Goal: Information Seeking & Learning: Check status

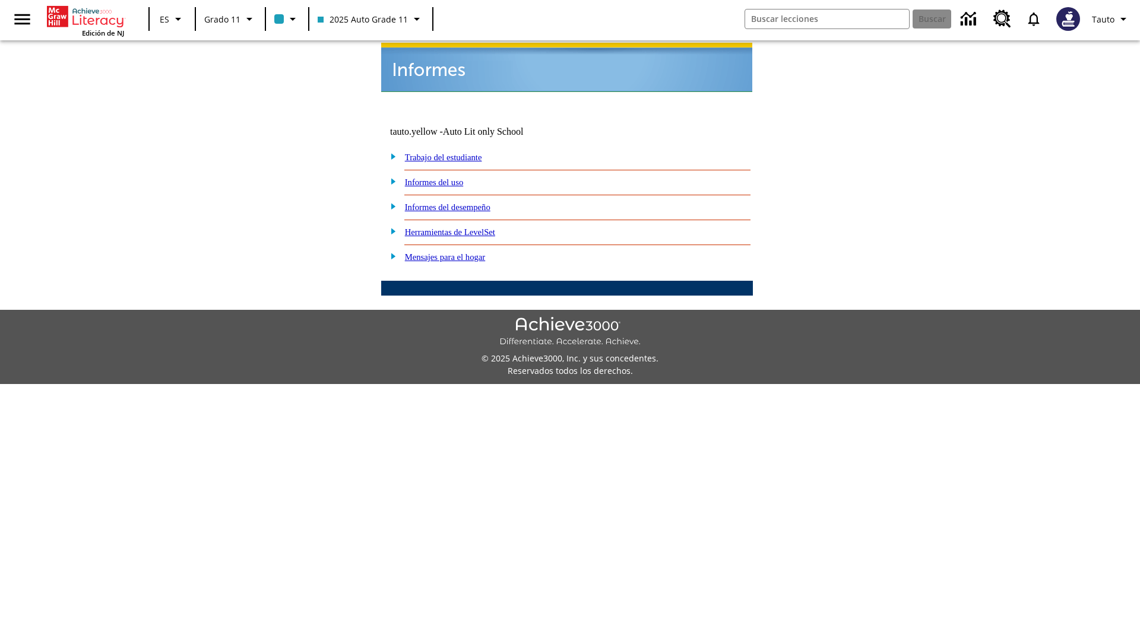
click at [444, 178] on link "Informes del uso" at bounding box center [434, 183] width 59 height 10
click at [0, 0] on link "¿Cuáles de mis estudiantes están usando el programa?" at bounding box center [0, 0] width 0 height 0
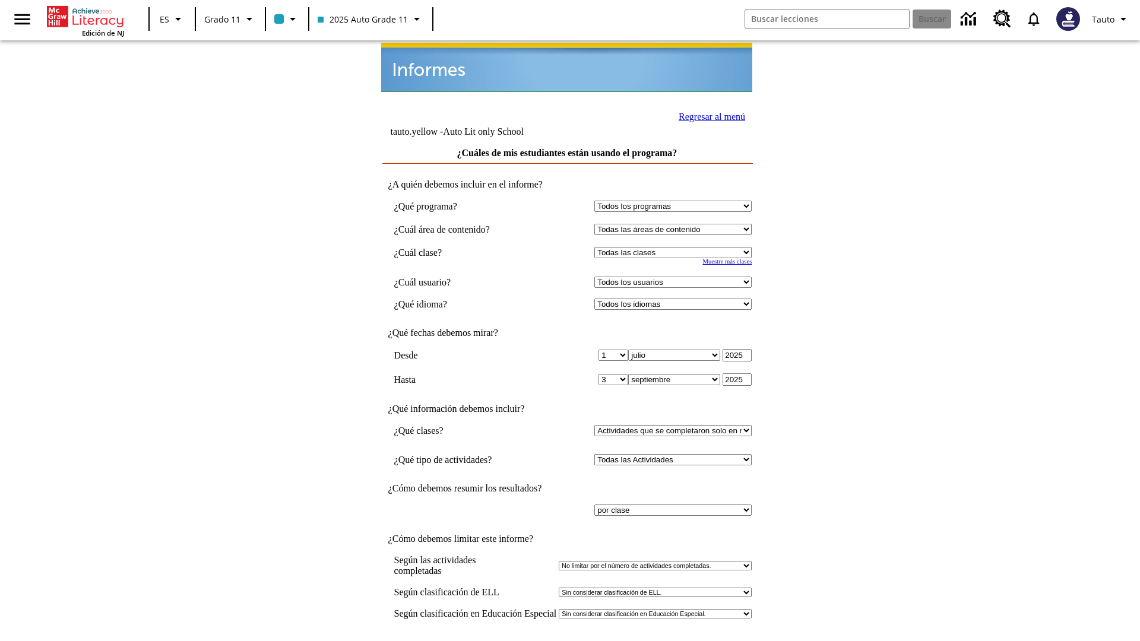
click at [709, 115] on link "Regresar al menú" at bounding box center [712, 117] width 67 height 10
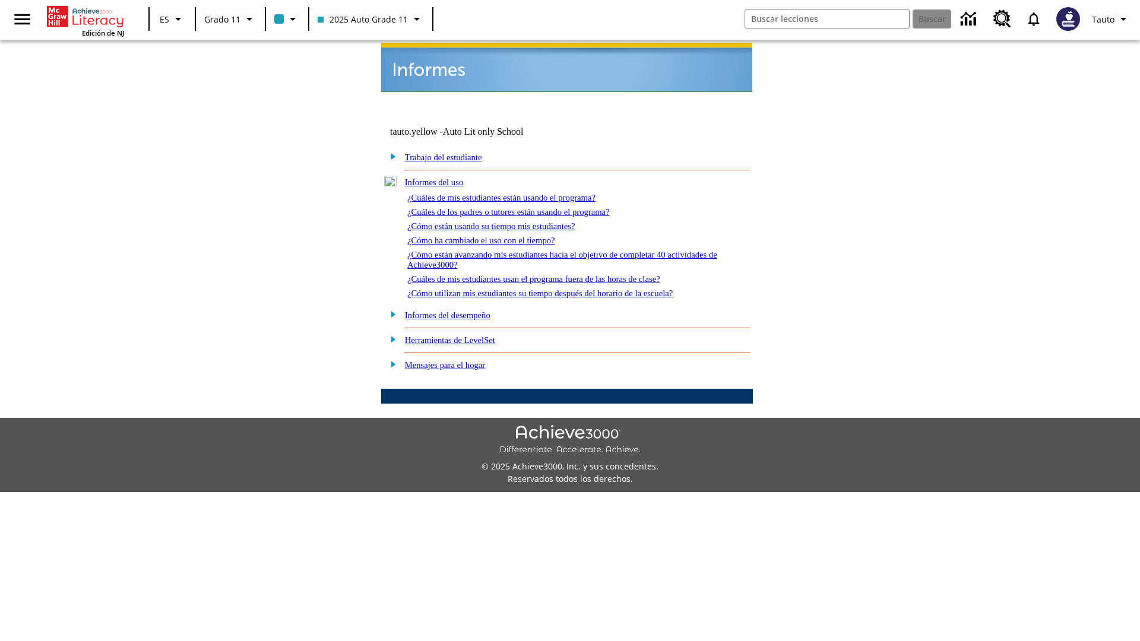
click at [505, 222] on link "¿Cómo están usando su tiempo mis estudiantes?" at bounding box center [491, 227] width 168 height 10
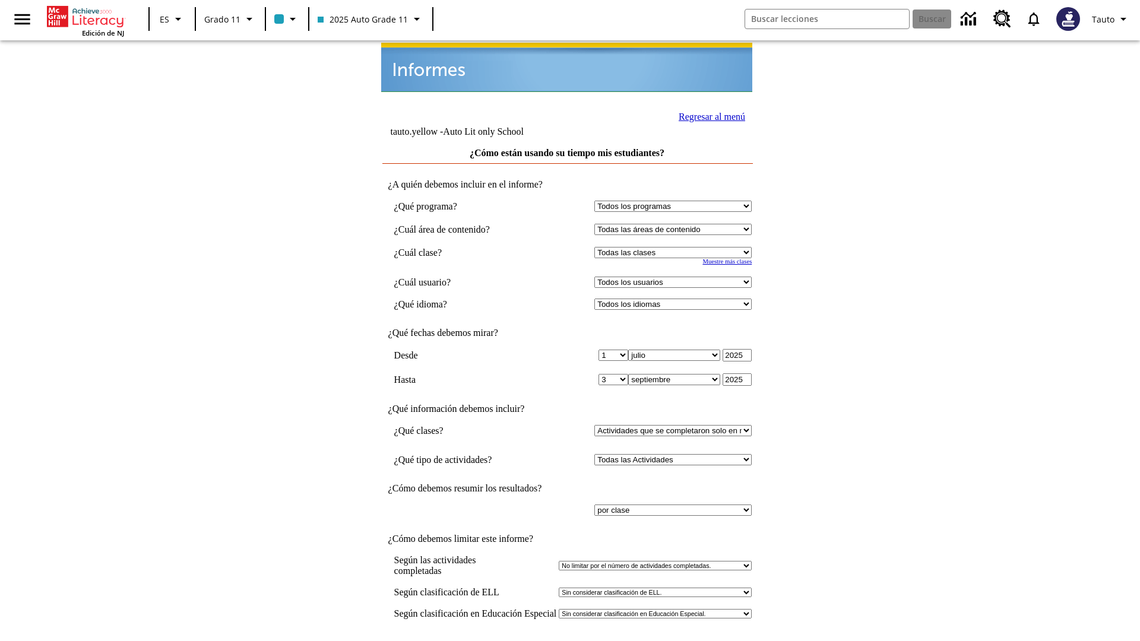
click at [709, 115] on link "Regresar al menú" at bounding box center [712, 117] width 67 height 10
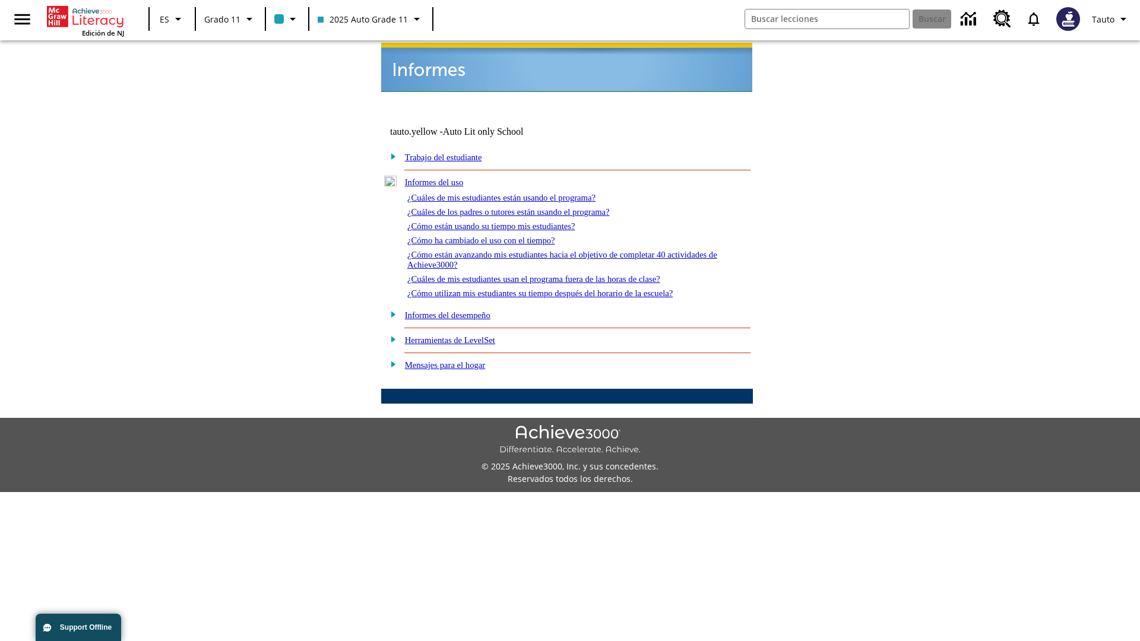
click at [561, 289] on link "¿Cómo utilizan mis estudiantes su tiempo después del horario de la escuela?" at bounding box center [539, 294] width 265 height 10
